Goal: Information Seeking & Learning: Learn about a topic

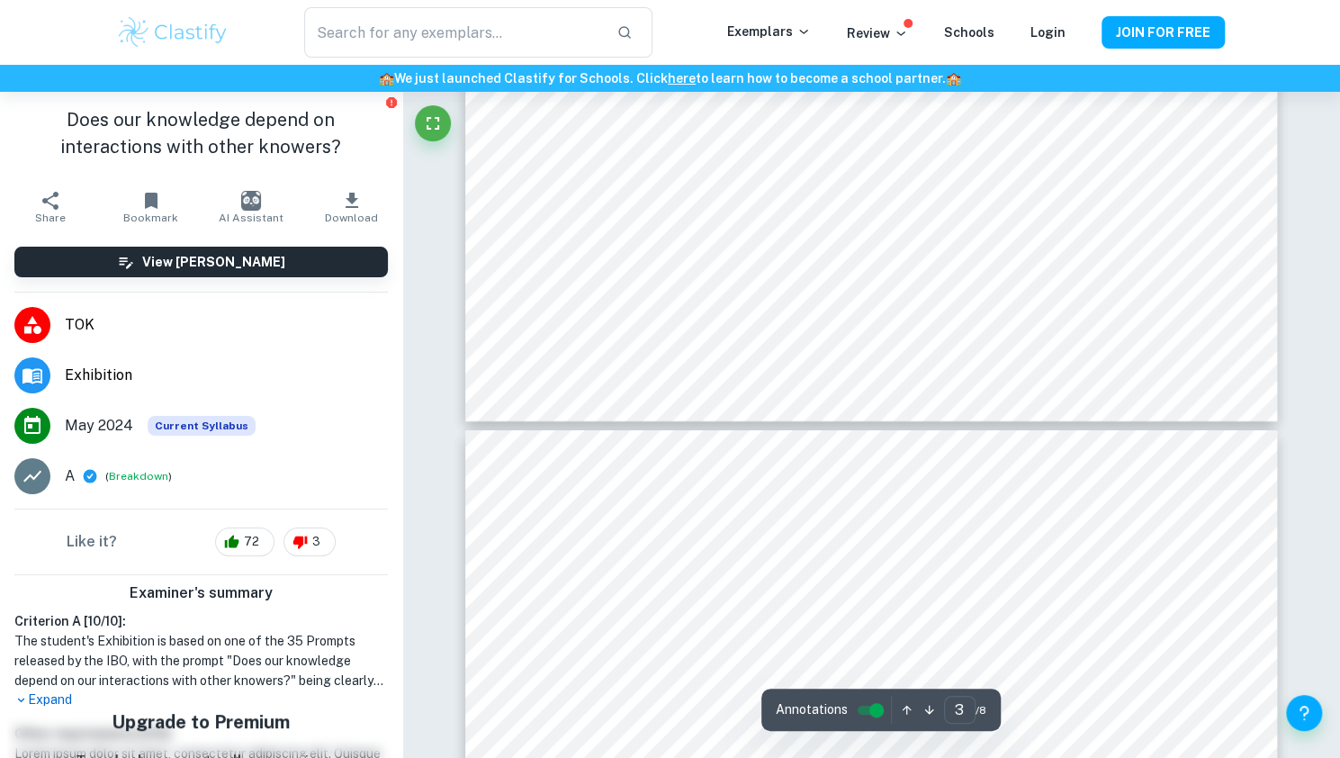
scroll to position [3415, 0]
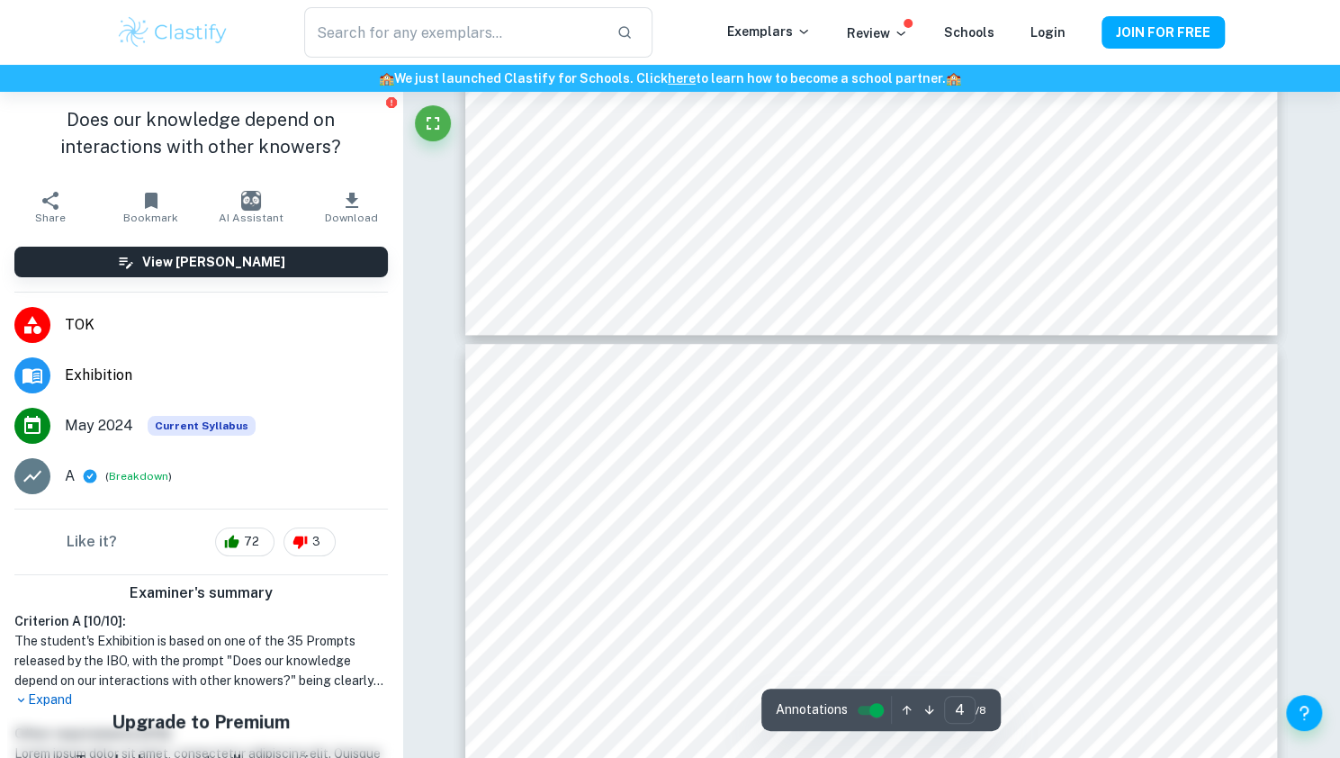
type input "5"
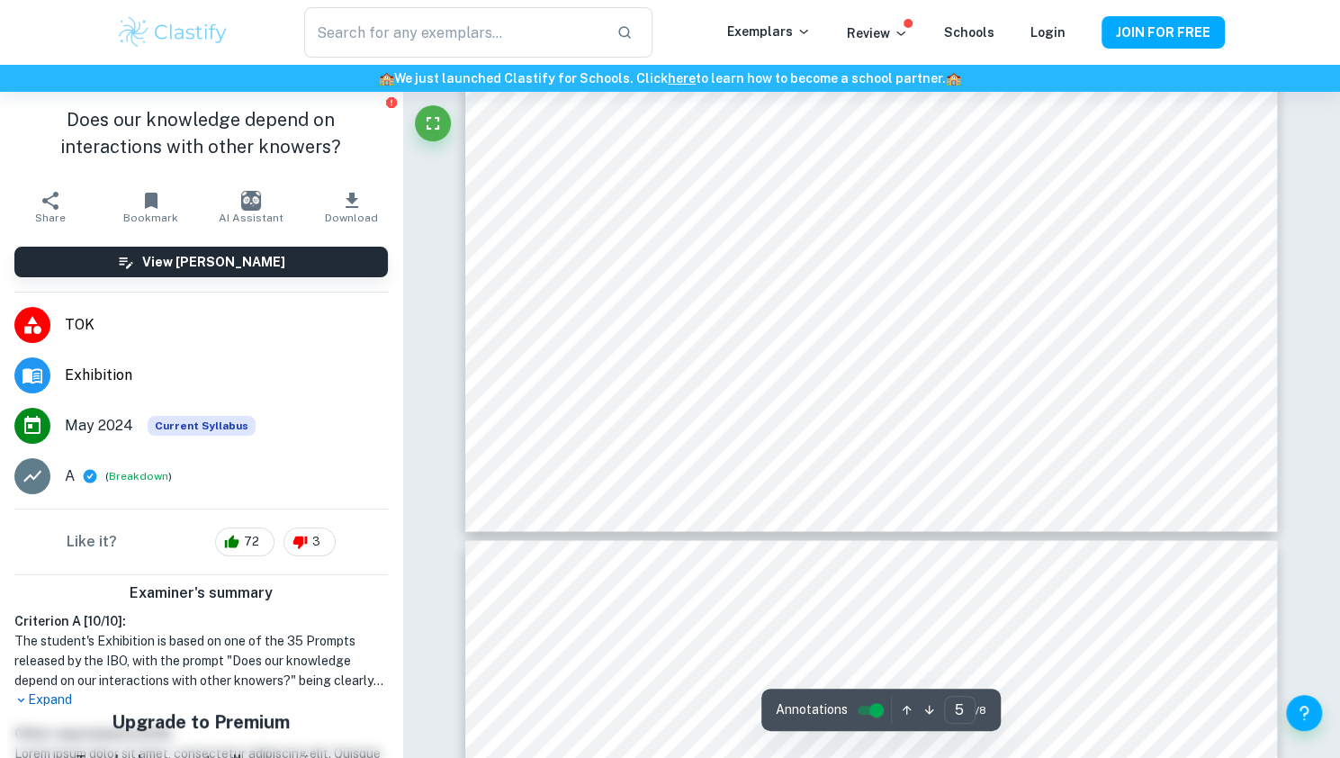
scroll to position [5611, 0]
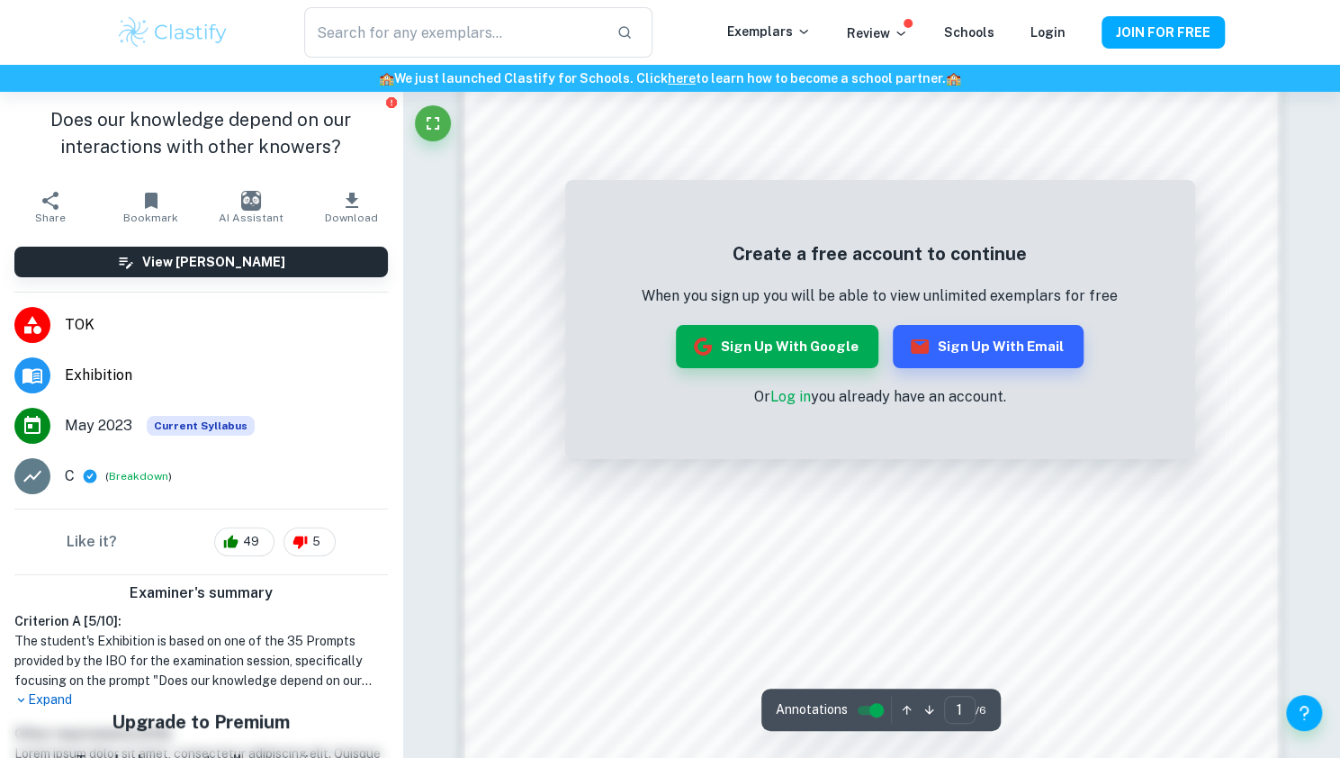
scroll to position [1586, 0]
